Goal: Task Accomplishment & Management: Use online tool/utility

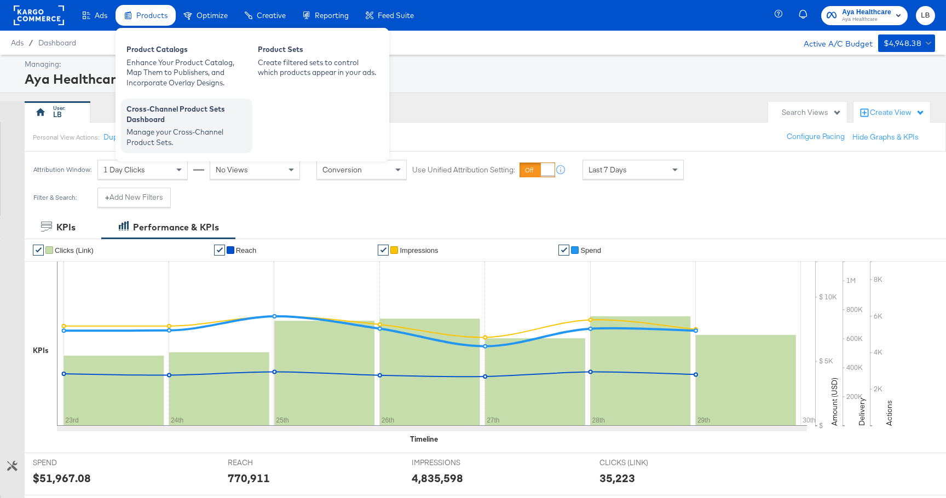
click at [159, 125] on div "Cross-Channel Product Sets Dashboard" at bounding box center [186, 115] width 120 height 23
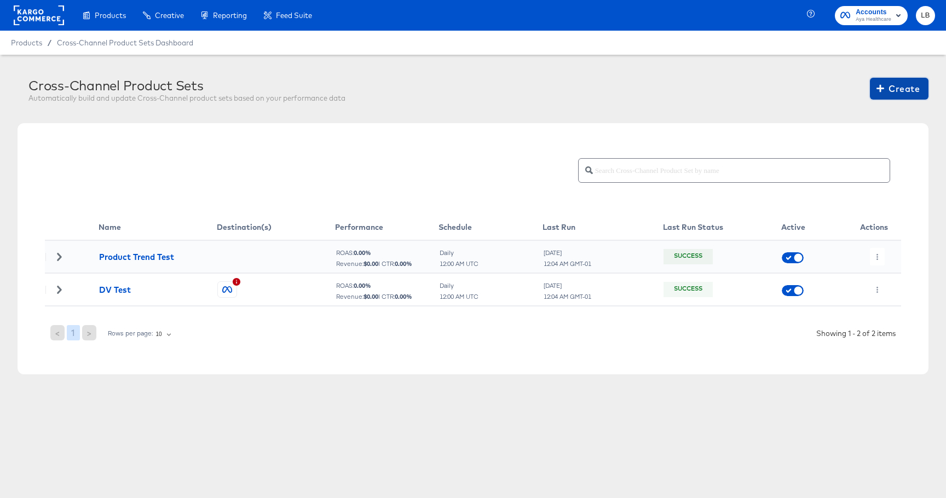
click at [889, 87] on span "Create" at bounding box center [898, 88] width 41 height 15
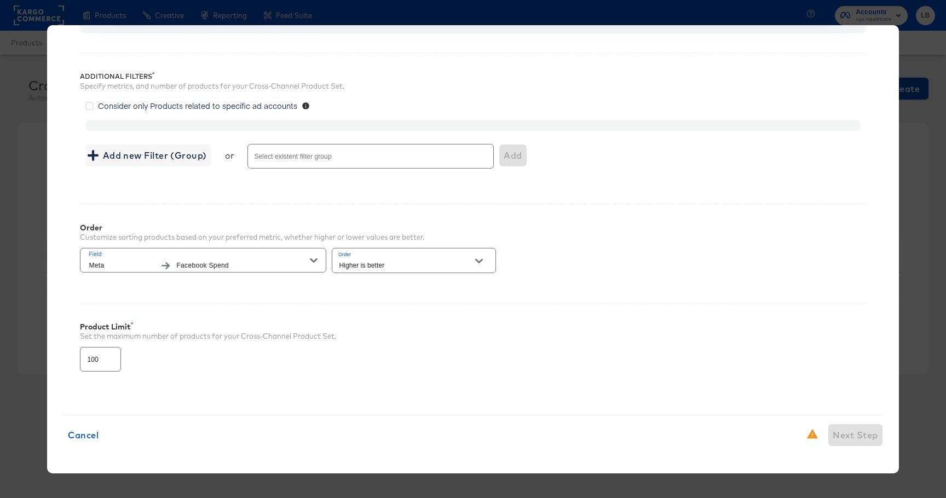
scroll to position [156, 0]
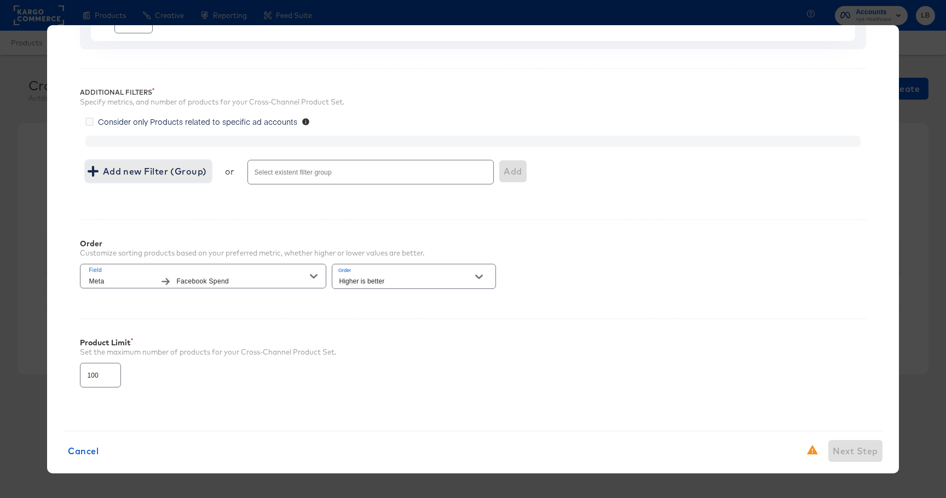
click at [129, 169] on span "Add new Filter (Group)" at bounding box center [148, 171] width 117 height 15
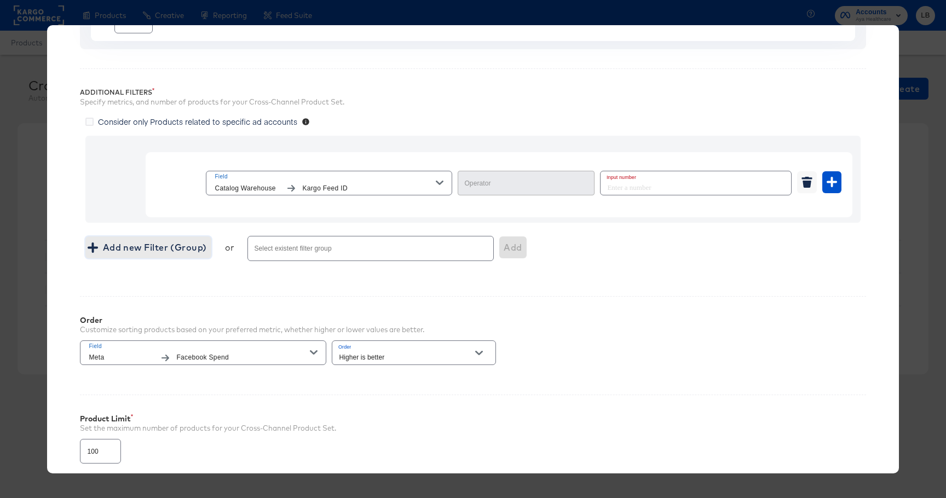
type input "Equal"
click at [650, 189] on input "number" at bounding box center [692, 183] width 184 height 24
type input "1234"
click at [683, 329] on div "Order Customize sorting products based on your preferred metric, whether higher…" at bounding box center [472, 335] width 785 height 79
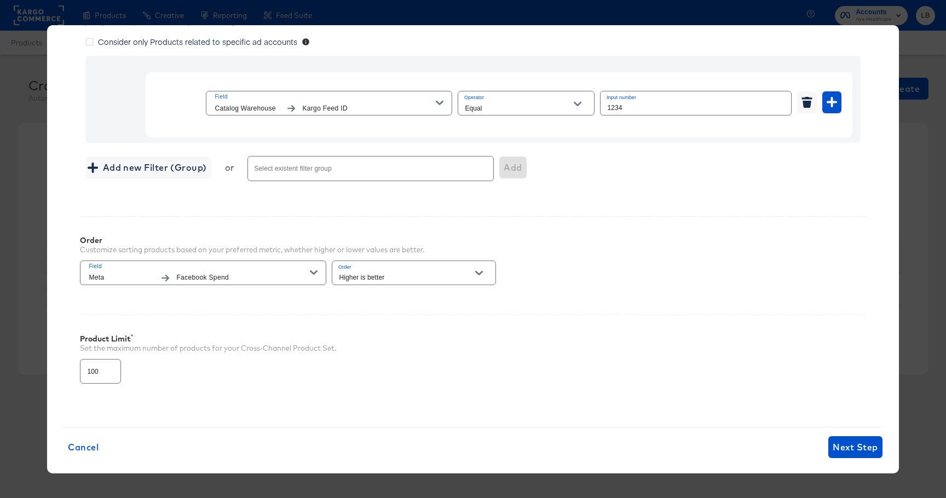
scroll to position [248, 0]
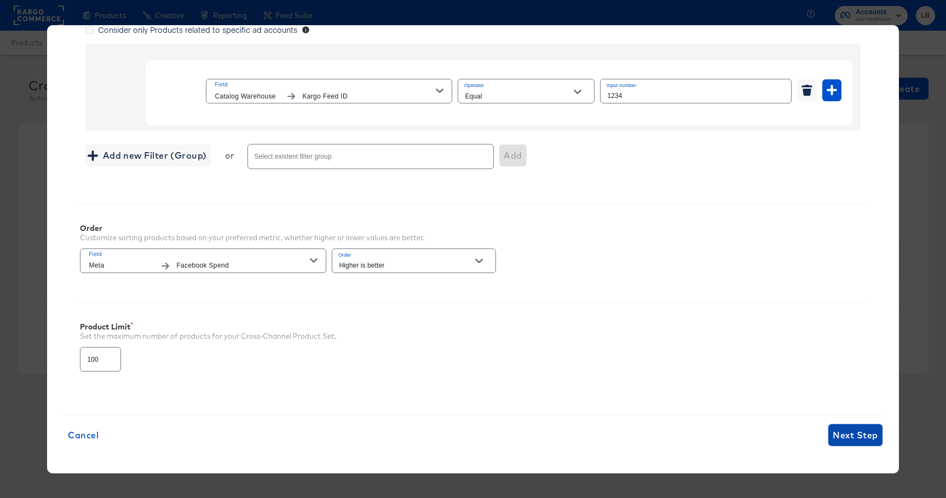
click at [848, 429] on span "Next Step" at bounding box center [854, 434] width 45 height 15
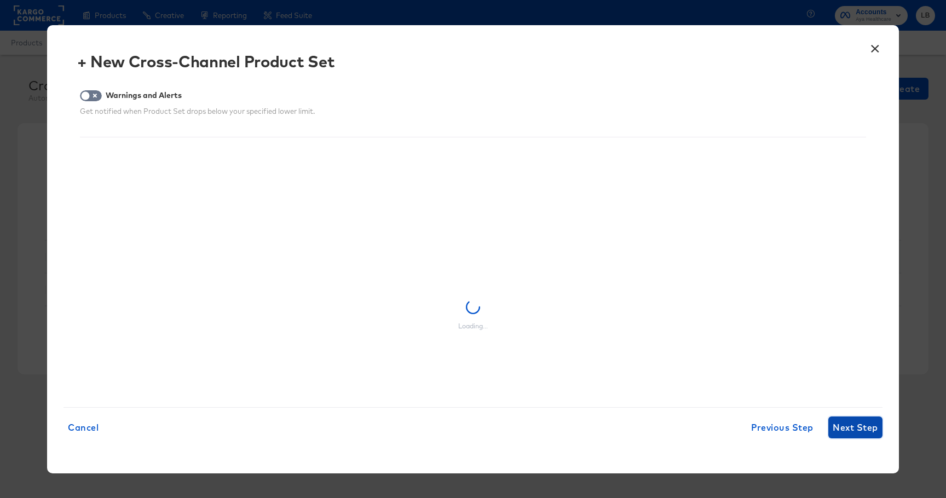
scroll to position [0, 0]
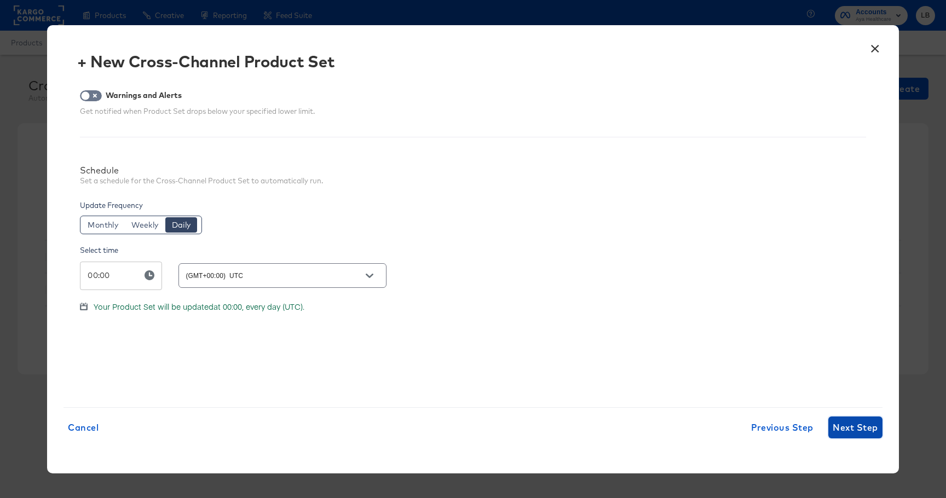
click at [848, 429] on span "Next Step" at bounding box center [854, 427] width 45 height 15
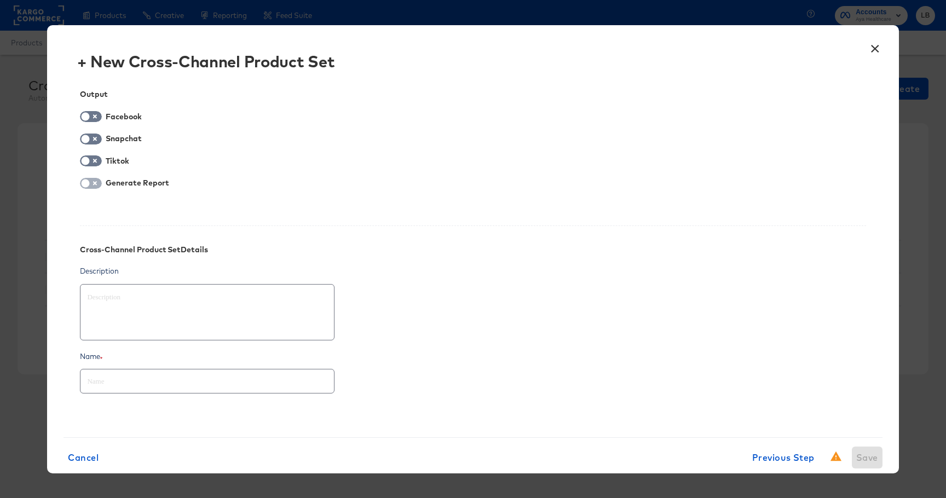
click at [90, 183] on input "checkbox" at bounding box center [85, 186] width 33 height 11
checkbox input "true"
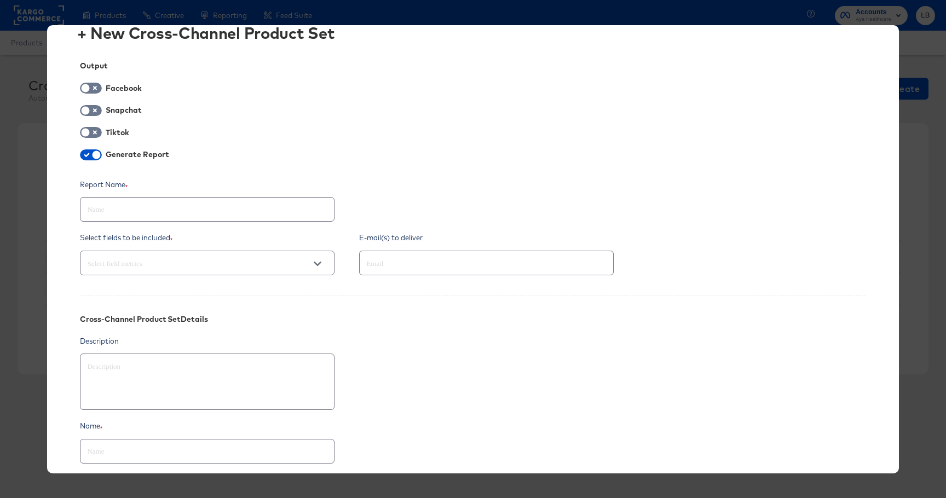
scroll to position [30, 0]
click at [210, 261] on input "text" at bounding box center [191, 262] width 213 height 13
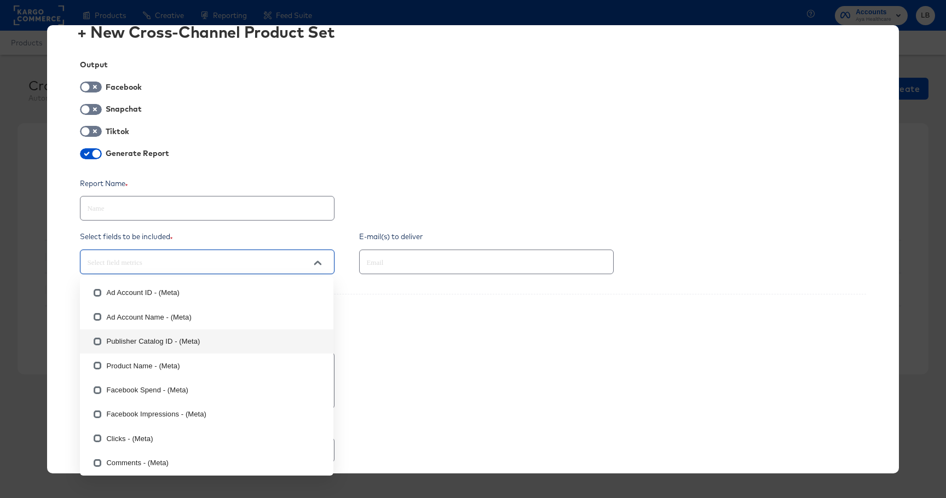
click at [420, 262] on input "text" at bounding box center [470, 262] width 213 height 13
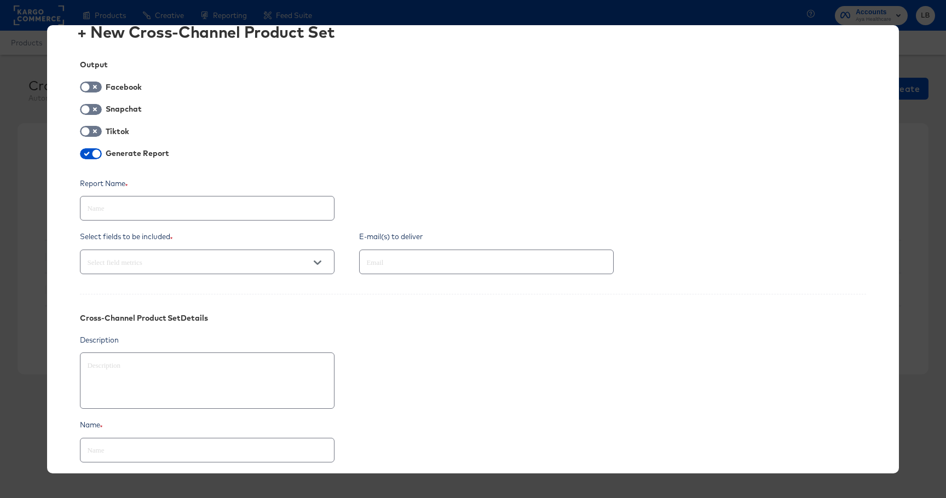
type textarea "x"
